Goal: Book appointment/travel/reservation

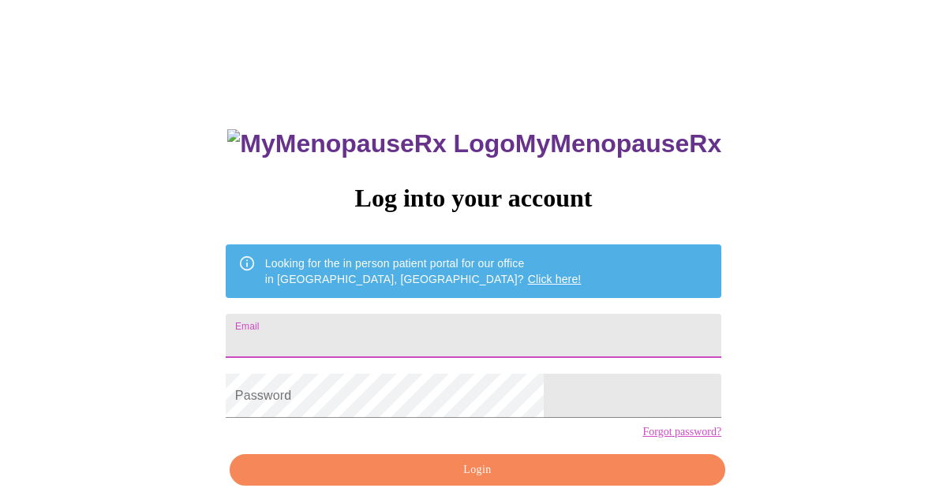
click at [427, 331] on input "Email" at bounding box center [473, 336] width 495 height 44
type input "karasuneva@gmail.com"
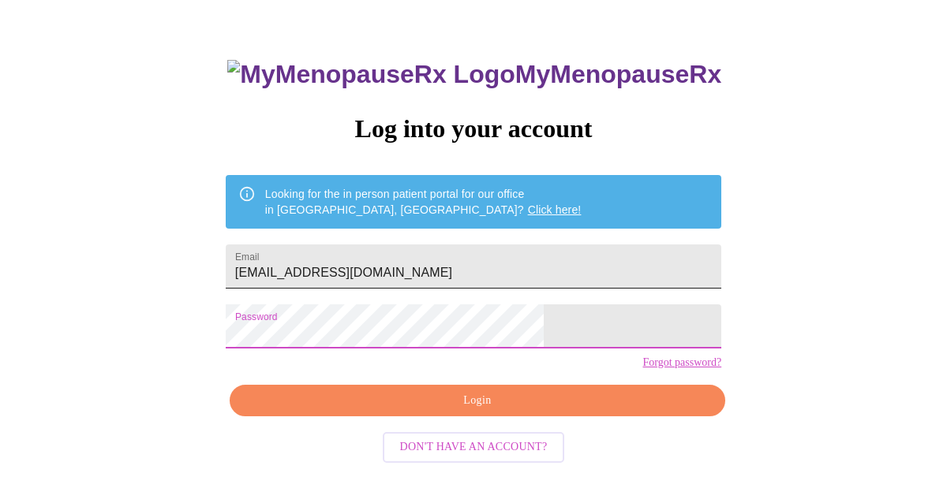
scroll to position [77, 0]
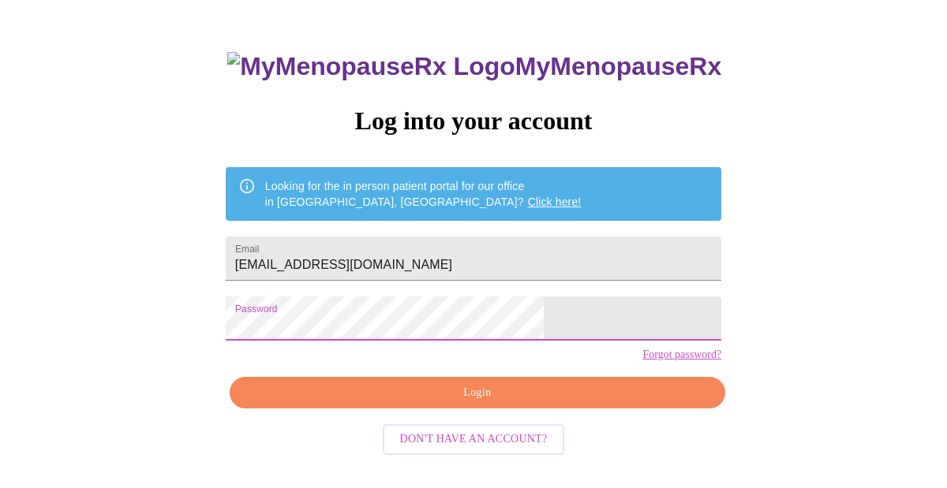
click at [472, 403] on span "Login" at bounding box center [477, 393] width 459 height 20
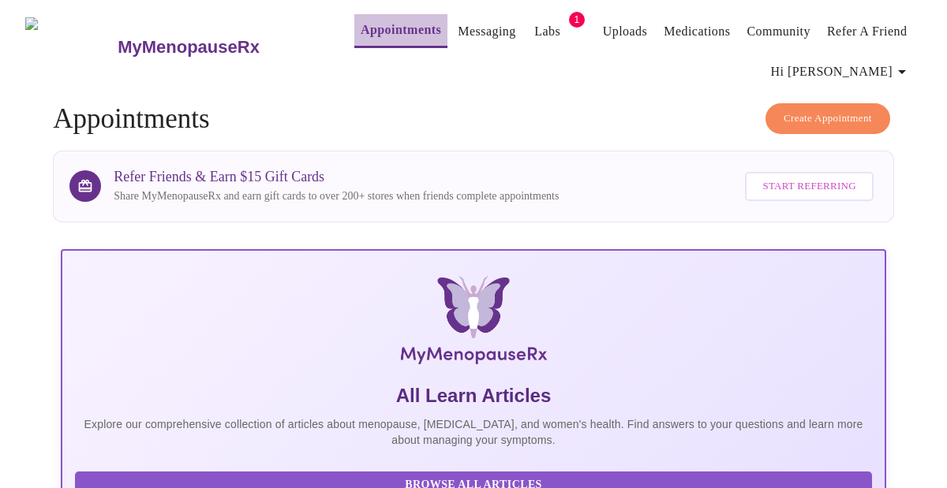
click at [368, 25] on link "Appointments" at bounding box center [401, 30] width 80 height 22
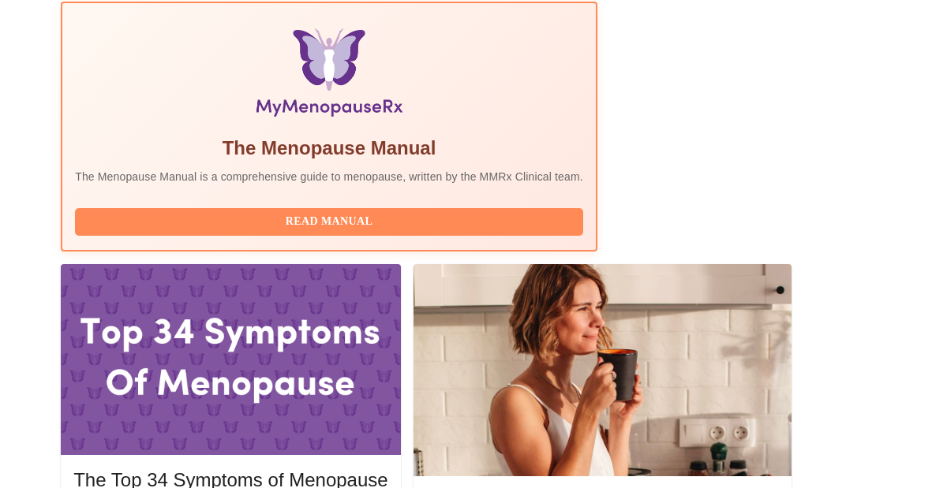
scroll to position [528, 0]
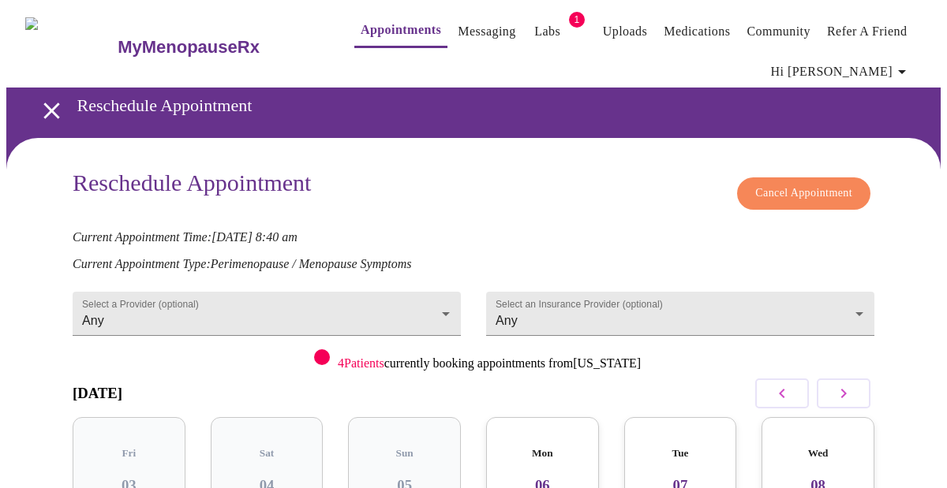
click at [820, 184] on span "Cancel Appointment" at bounding box center [803, 194] width 97 height 20
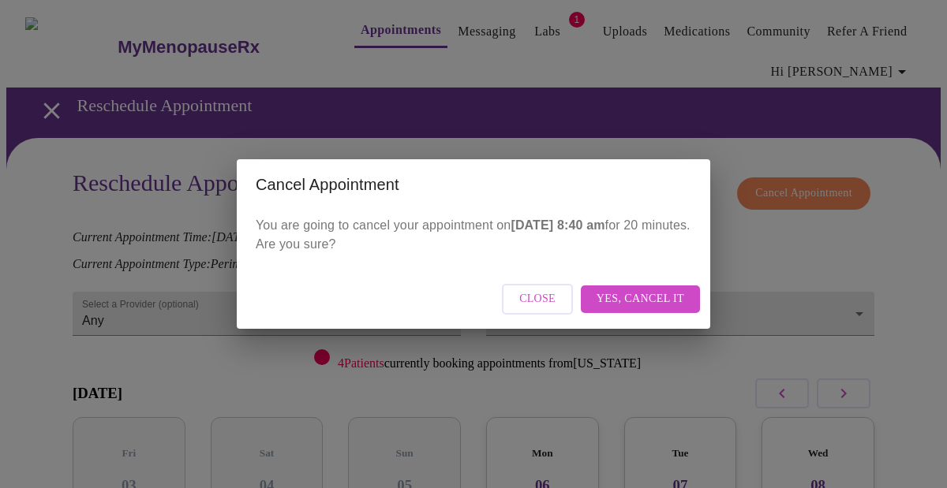
click at [641, 293] on span "Yes, cancel it" at bounding box center [640, 300] width 88 height 20
click at [677, 293] on div "Close" at bounding box center [473, 299] width 473 height 59
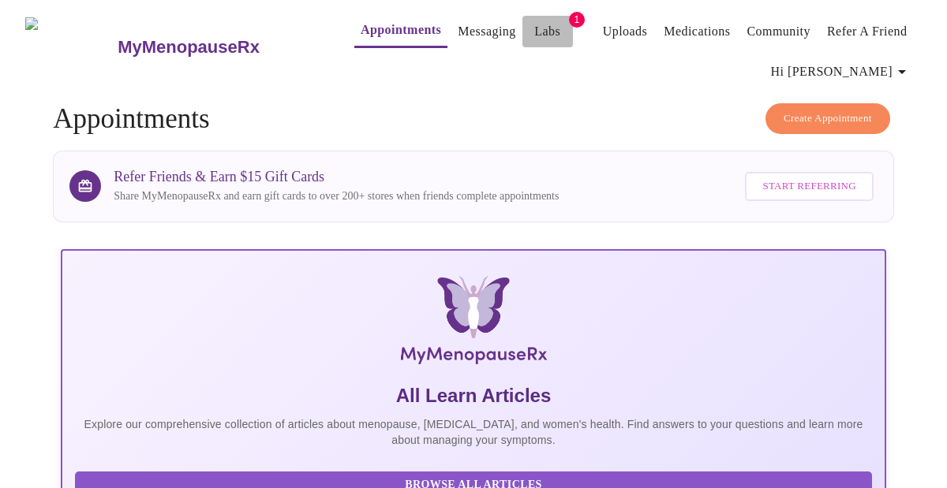
click at [534, 21] on link "Labs" at bounding box center [547, 32] width 26 height 22
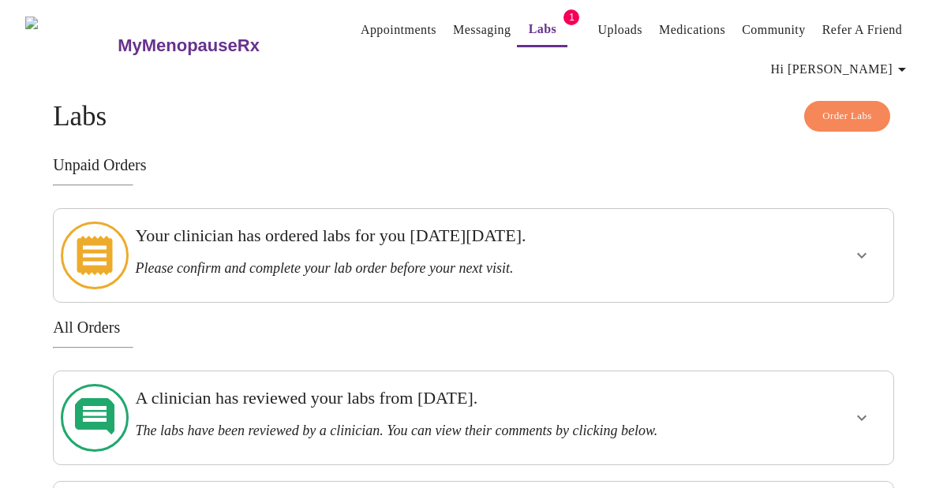
click at [893, 65] on span "Hi [PERSON_NAME]" at bounding box center [841, 69] width 140 height 22
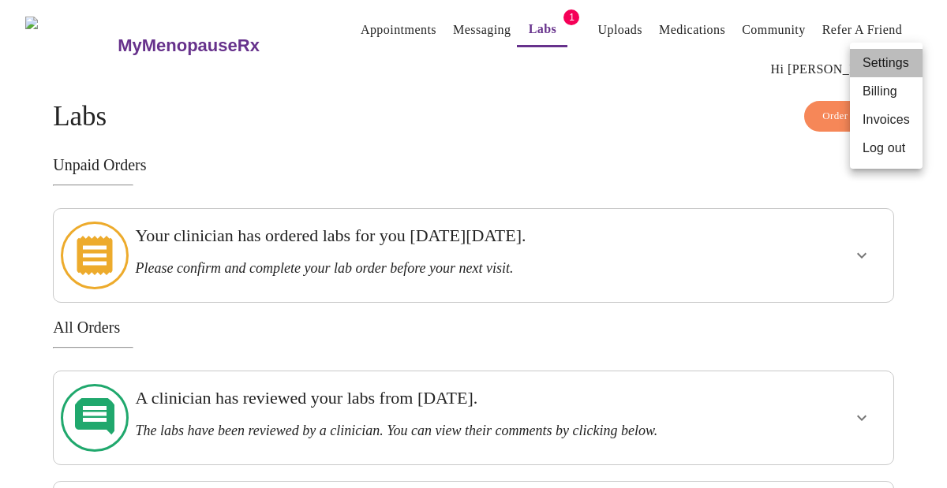
click at [894, 52] on li "Settings" at bounding box center [886, 63] width 73 height 28
